Goal: Task Accomplishment & Management: Manage account settings

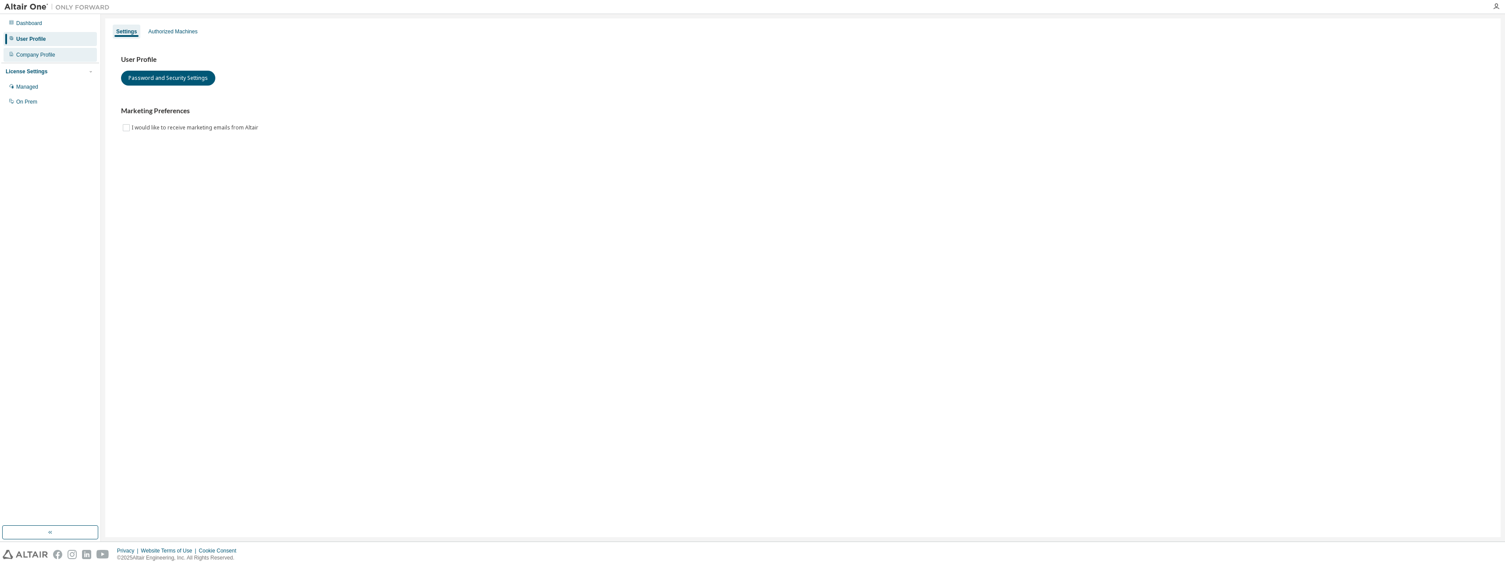
click at [23, 57] on div "Company Profile" at bounding box center [35, 54] width 39 height 7
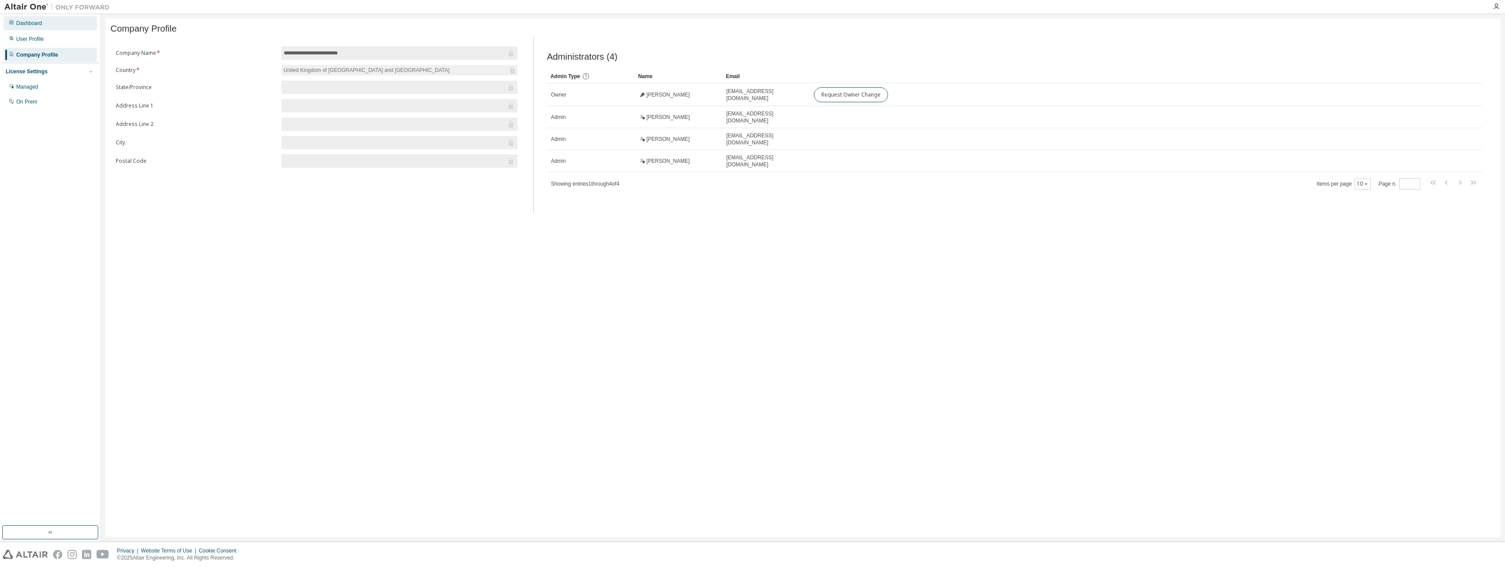
click at [26, 25] on div "Dashboard" at bounding box center [29, 23] width 26 height 7
